Goal: Task Accomplishment & Management: Manage account settings

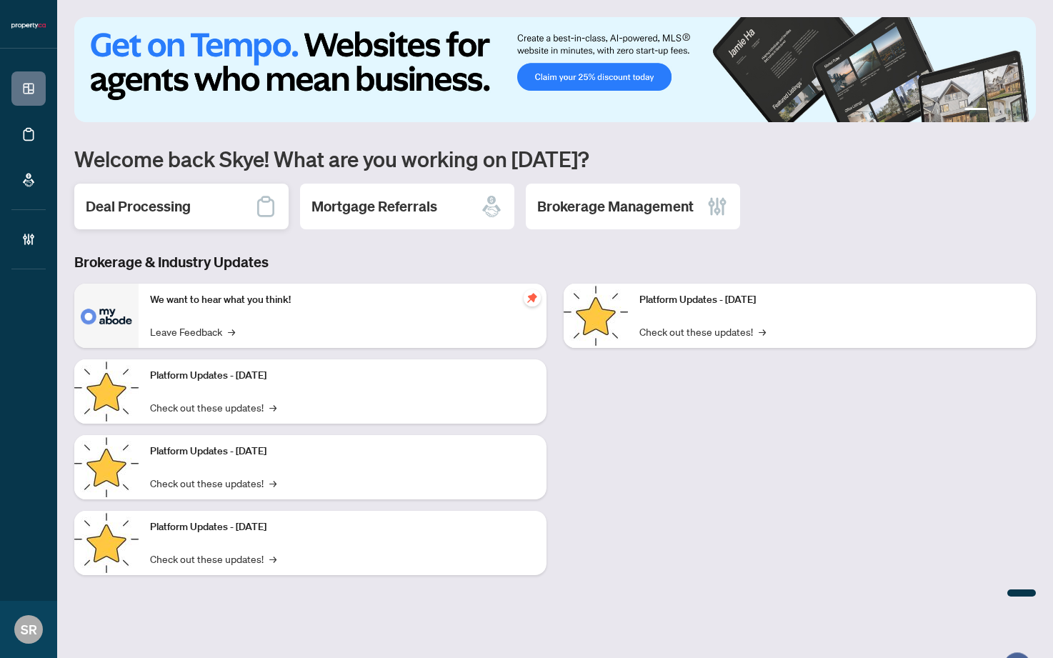
click at [151, 211] on h2 "Deal Processing" at bounding box center [138, 206] width 105 height 20
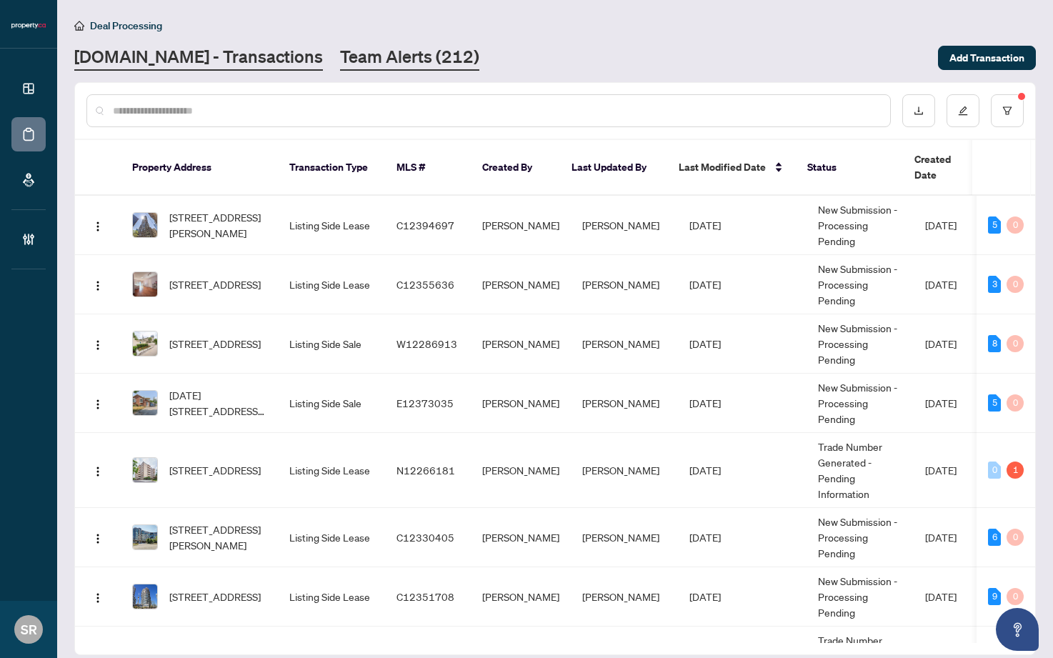
click at [374, 54] on link "Team Alerts (212)" at bounding box center [409, 58] width 139 height 26
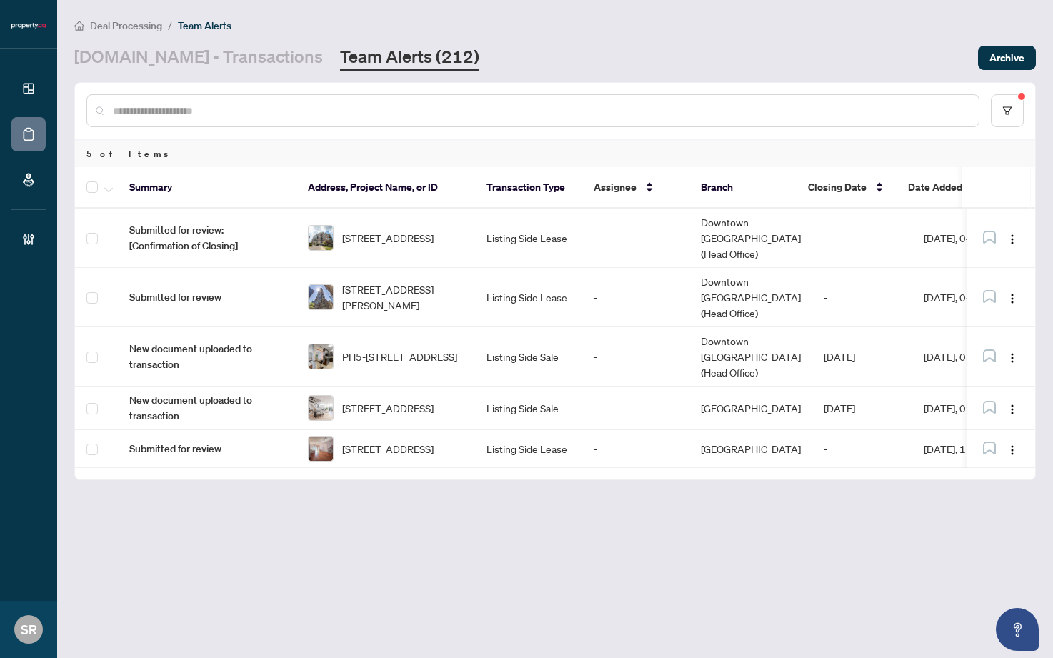
click at [386, 114] on input "text" at bounding box center [540, 111] width 854 height 16
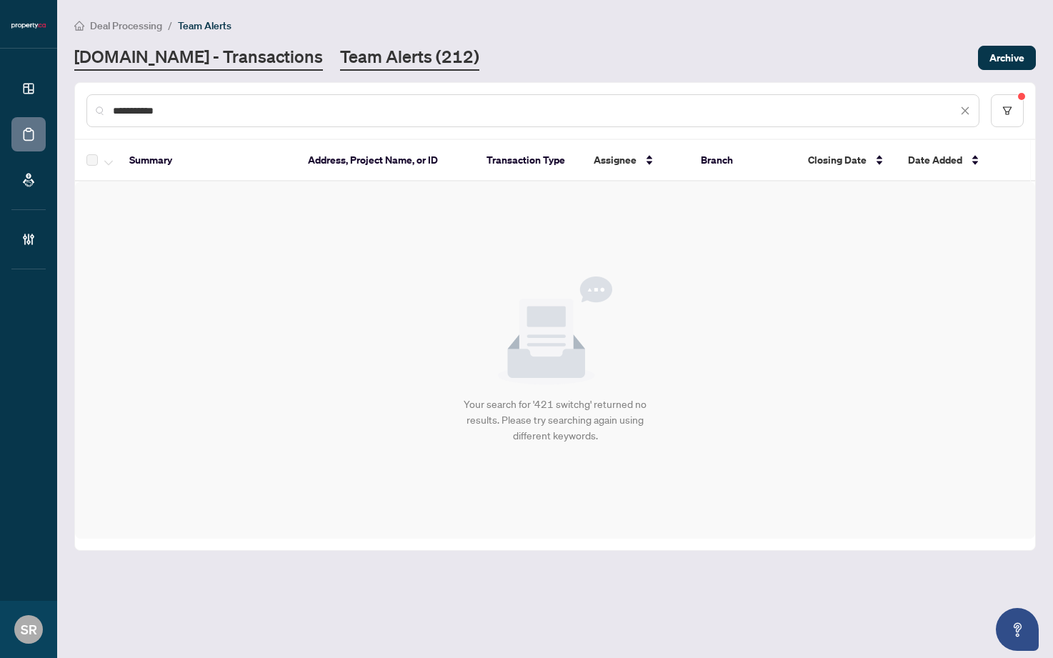
type input "**********"
click at [223, 51] on link "[DOMAIN_NAME] - Transactions" at bounding box center [198, 58] width 249 height 26
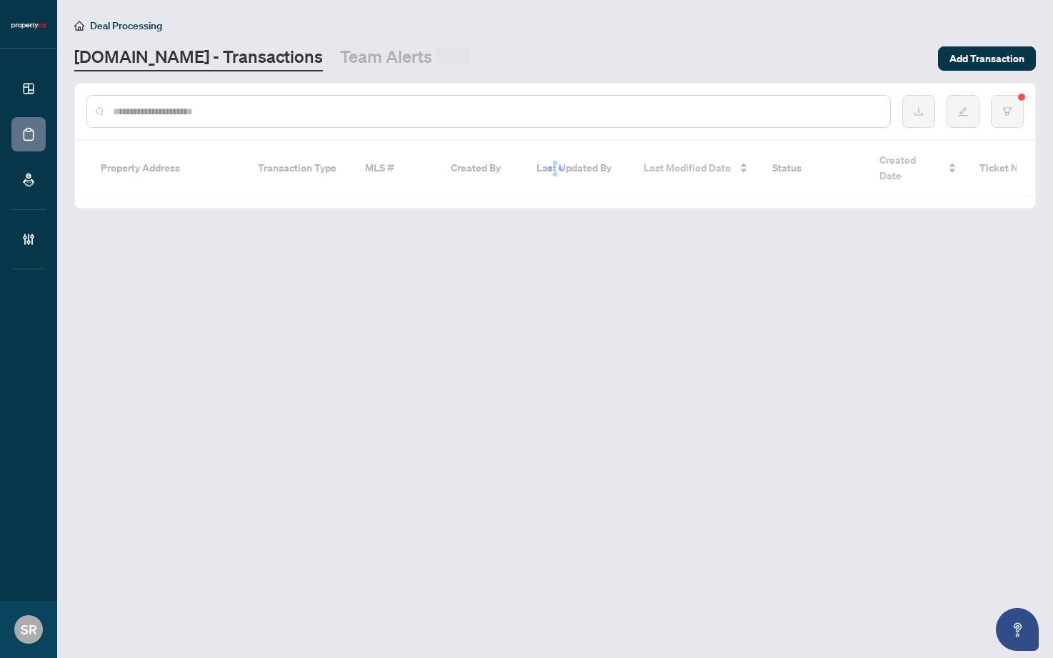
click at [292, 110] on input "text" at bounding box center [496, 112] width 766 height 16
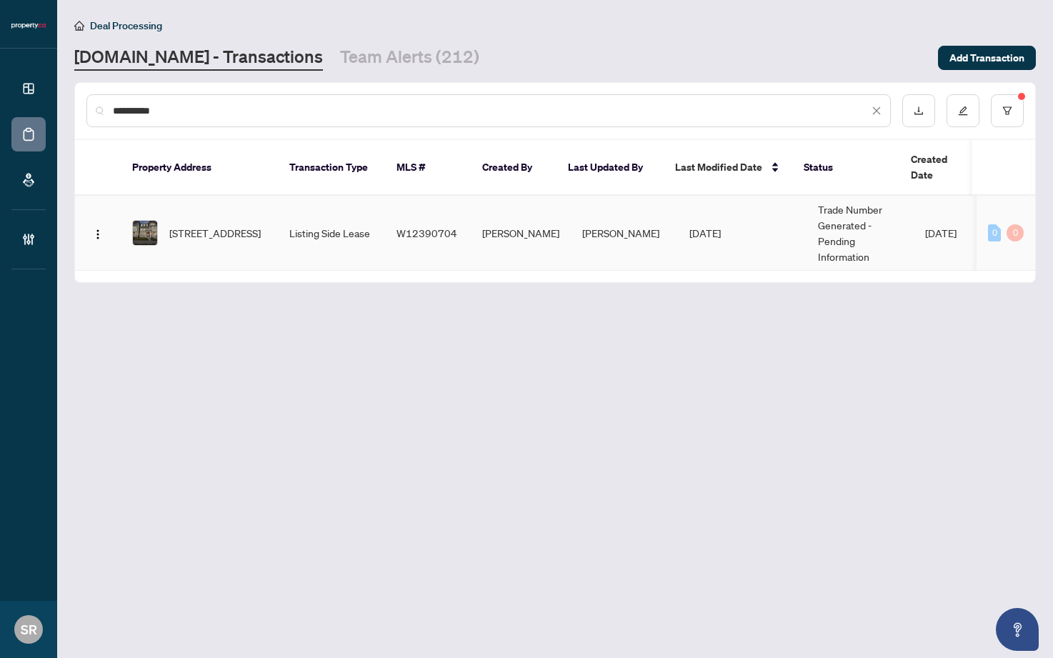
type input "**********"
click at [651, 229] on td "[PERSON_NAME]" at bounding box center [624, 233] width 107 height 75
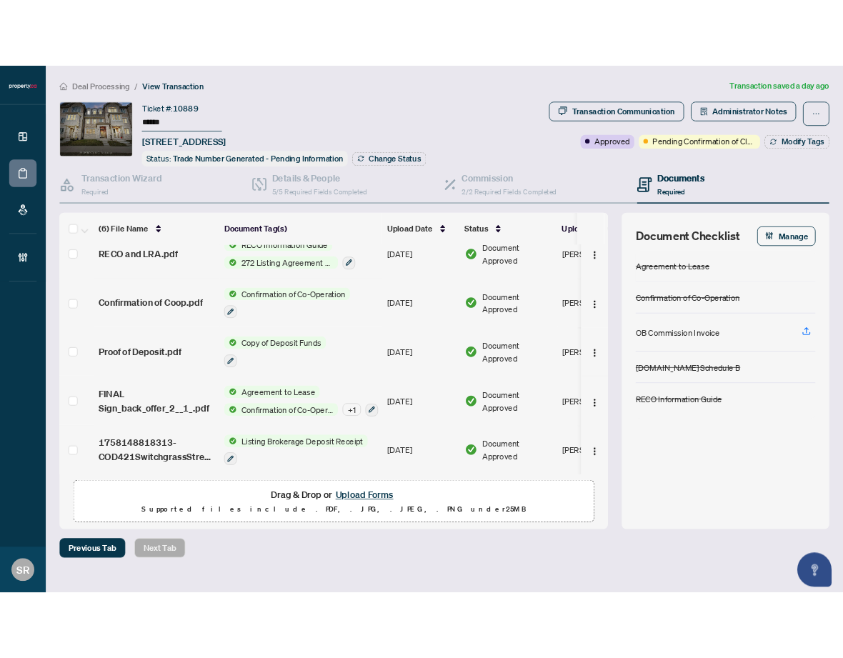
scroll to position [79, 0]
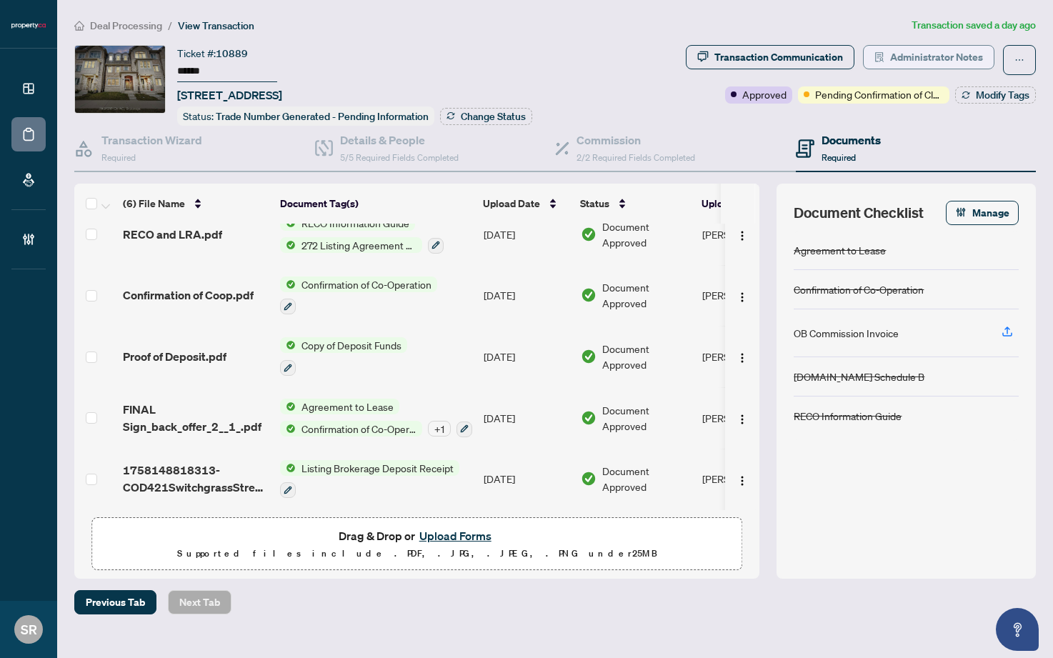
click at [937, 54] on span "Administrator Notes" at bounding box center [936, 57] width 93 height 23
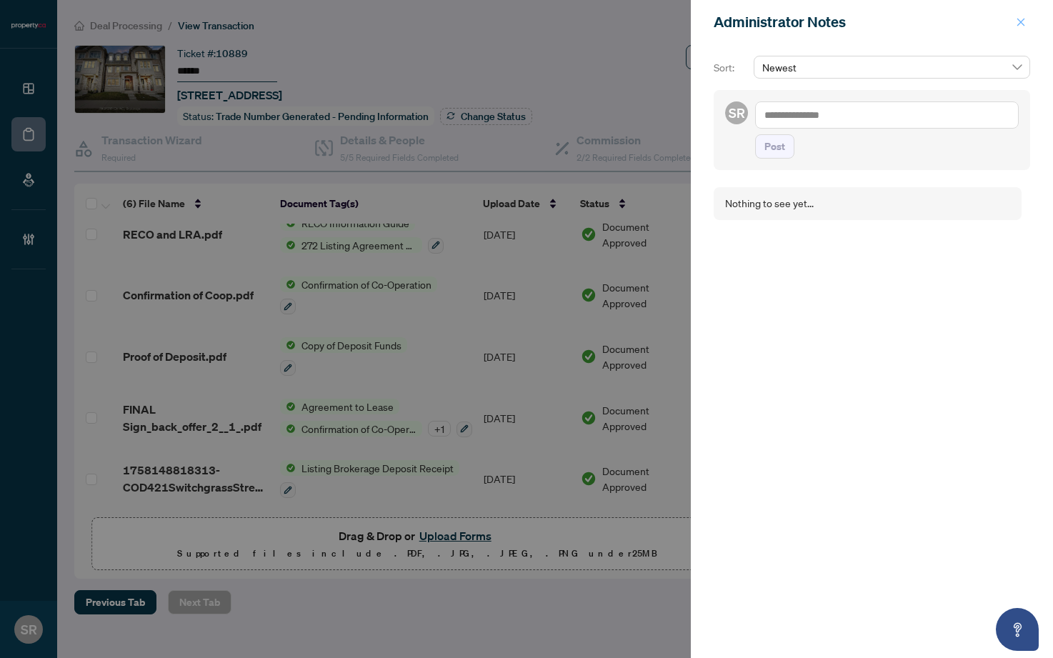
click at [1019, 19] on icon "close" at bounding box center [1021, 22] width 10 height 10
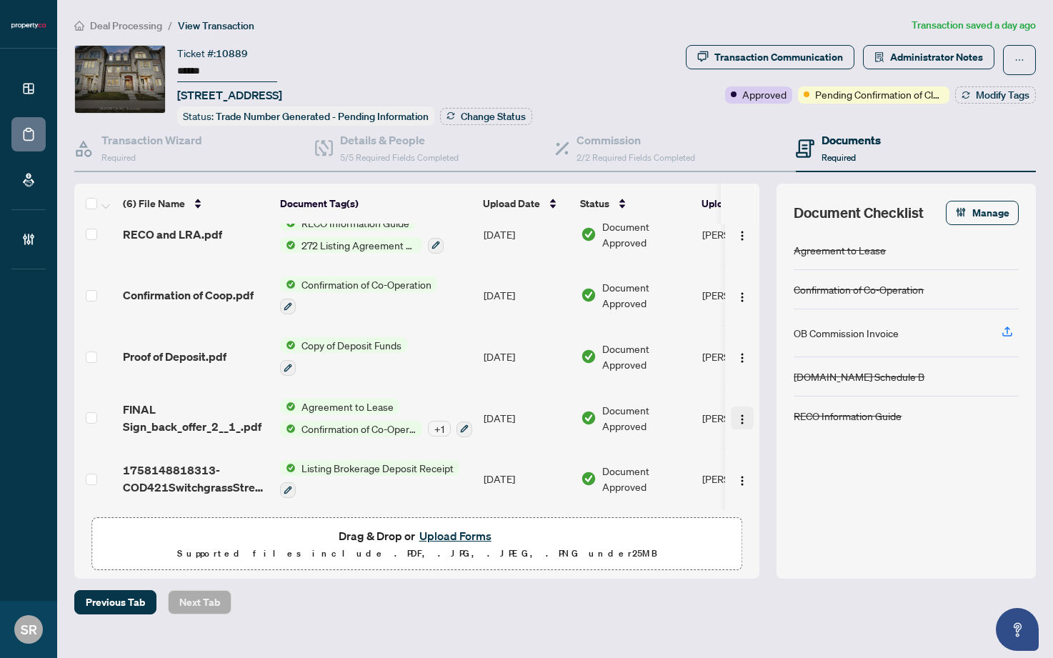
click at [738, 414] on img "button" at bounding box center [742, 419] width 11 height 11
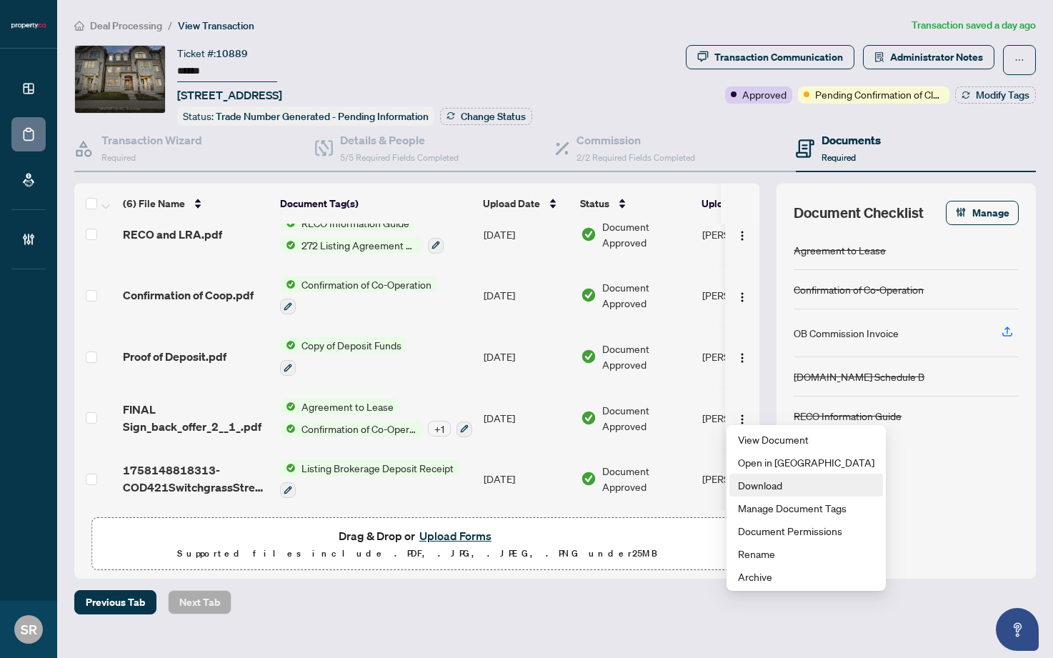
click at [792, 484] on span "Download" at bounding box center [806, 485] width 136 height 16
